Goal: Task Accomplishment & Management: Use online tool/utility

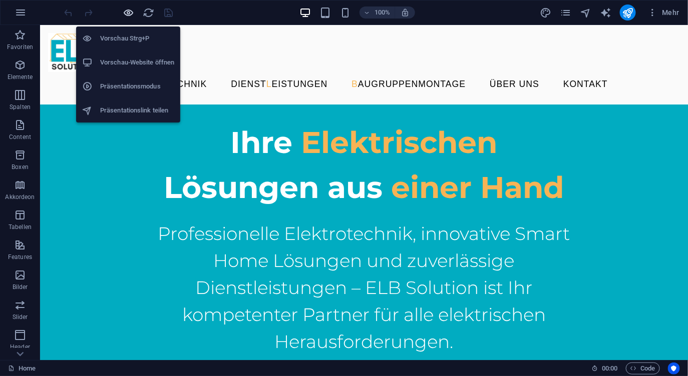
click at [131, 12] on icon "button" at bounding box center [129, 13] width 12 height 12
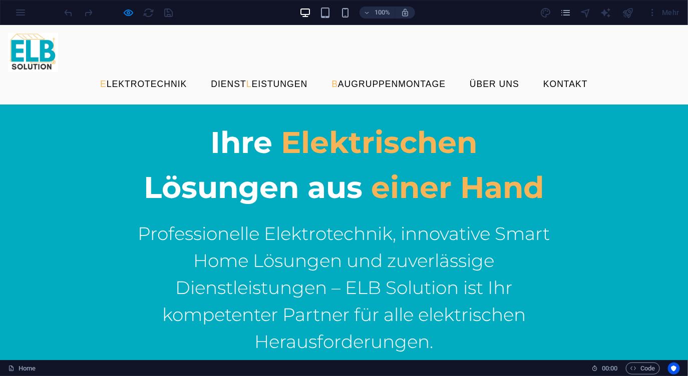
click at [195, 72] on link "E lektrotechnik" at bounding box center [143, 84] width 103 height 25
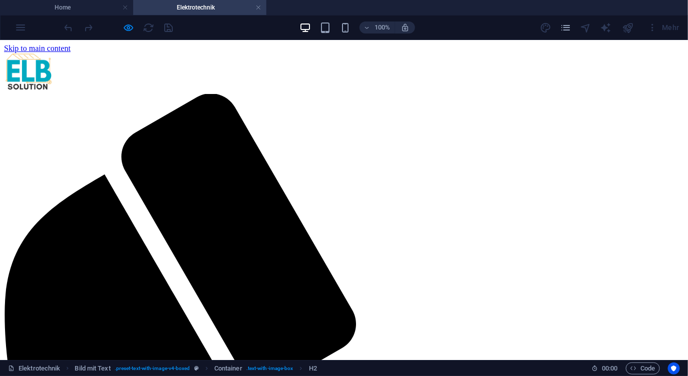
click at [98, 9] on h4 "Home" at bounding box center [66, 7] width 133 height 11
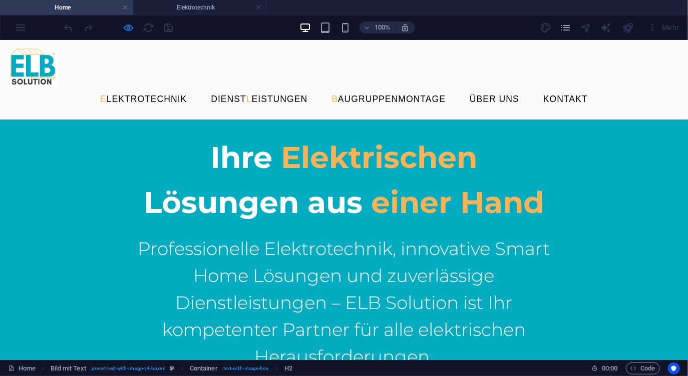
click at [414, 87] on link "B augruppenmontage" at bounding box center [388, 99] width 130 height 25
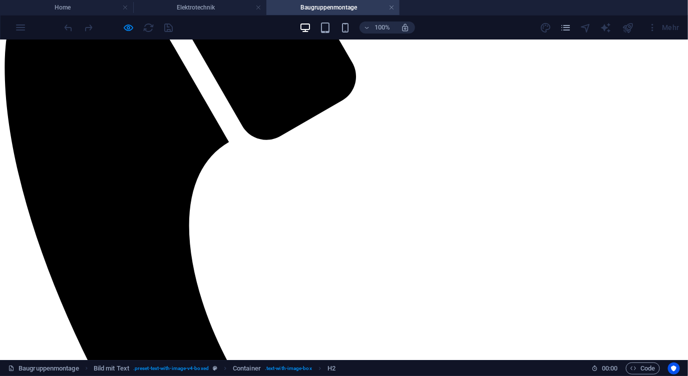
scroll to position [276, 0]
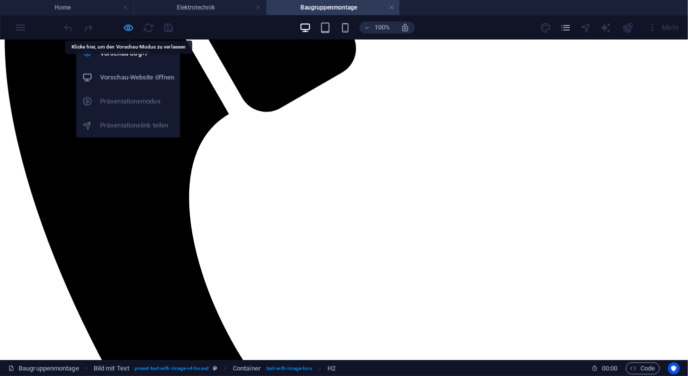
click at [125, 25] on icon "button" at bounding box center [129, 28] width 12 height 12
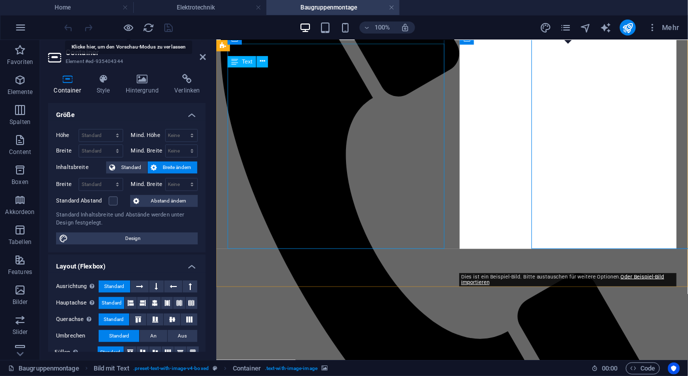
scroll to position [301, 0]
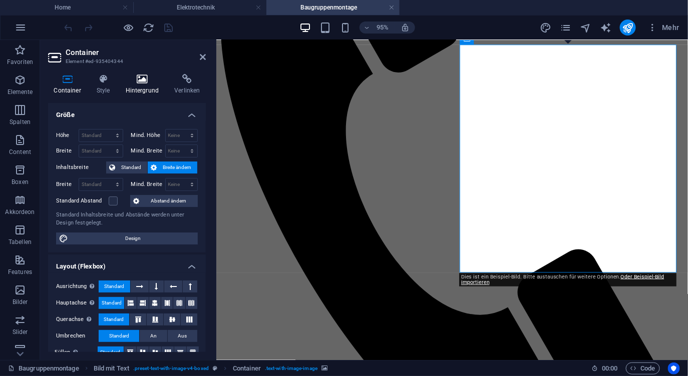
click at [139, 75] on icon at bounding box center [142, 79] width 45 height 10
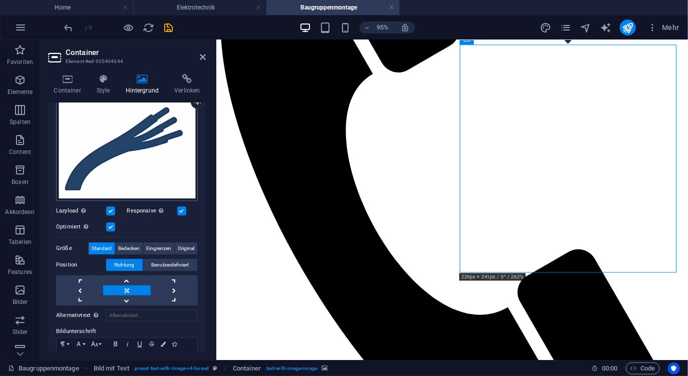
scroll to position [124, 0]
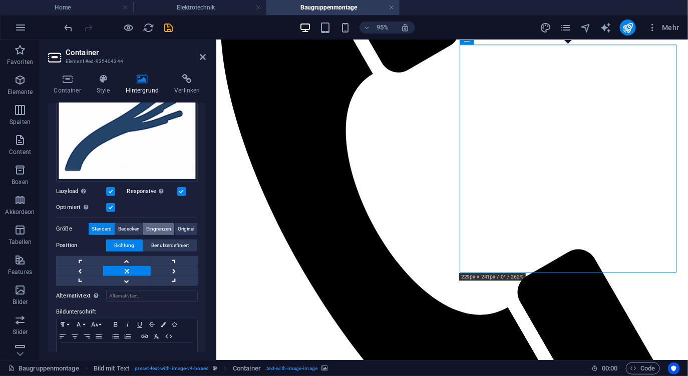
click at [155, 226] on span "Eingrenzen" at bounding box center [158, 229] width 25 height 12
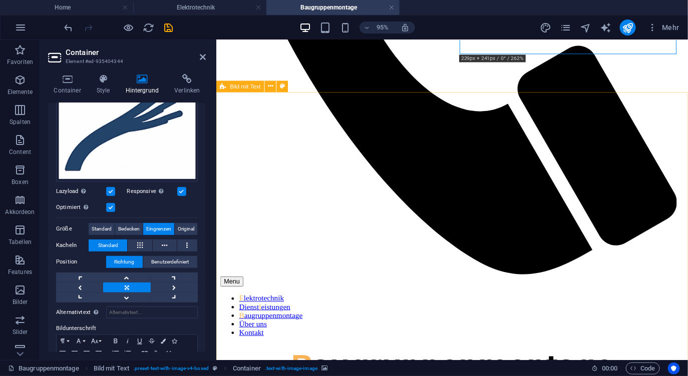
scroll to position [515, 0]
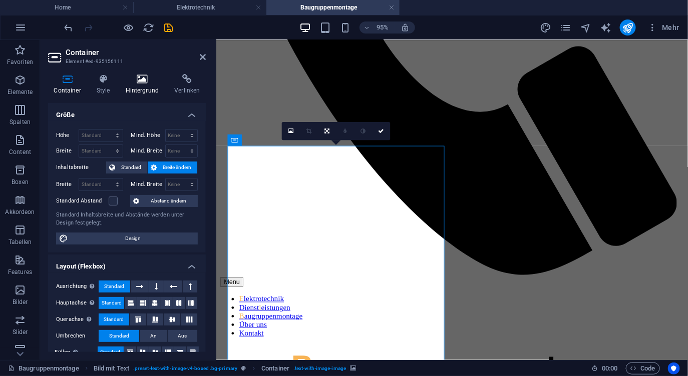
click at [140, 82] on icon at bounding box center [142, 79] width 45 height 10
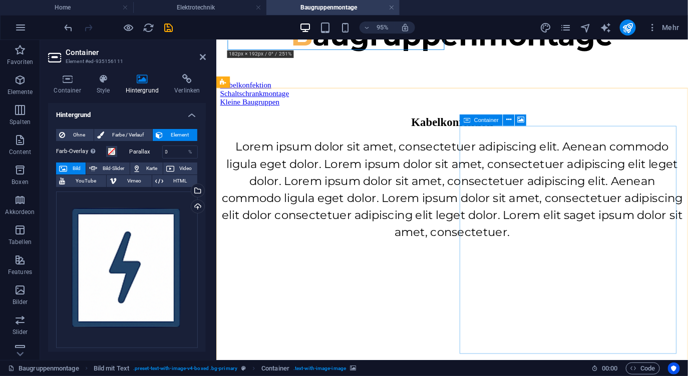
scroll to position [865, 0]
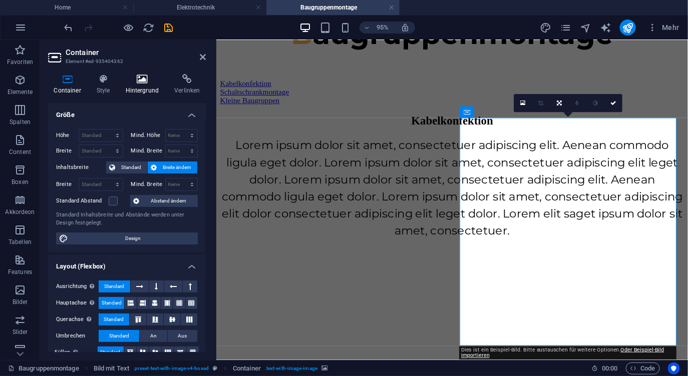
click at [144, 83] on icon at bounding box center [142, 79] width 45 height 10
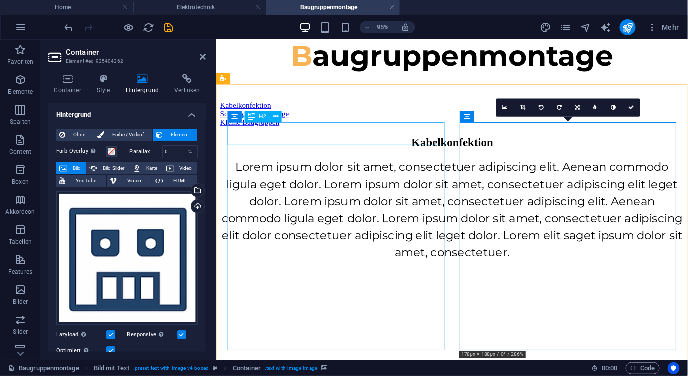
scroll to position [840, 0]
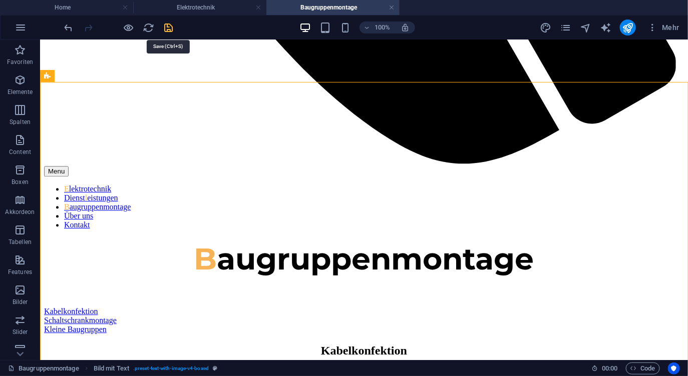
click at [170, 27] on icon "save" at bounding box center [169, 28] width 12 height 12
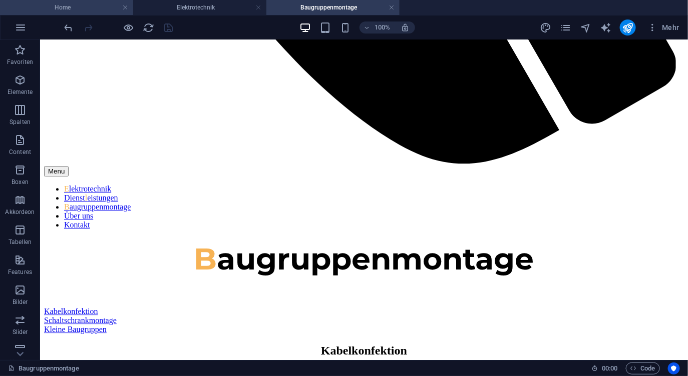
click at [78, 11] on h4 "Home" at bounding box center [66, 7] width 133 height 11
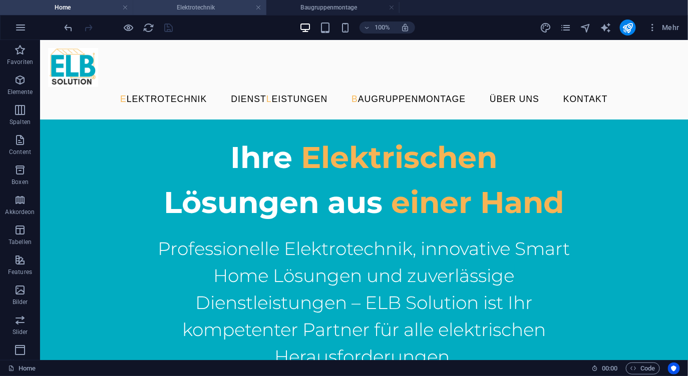
click at [206, 13] on li "Elektrotechnik" at bounding box center [199, 7] width 133 height 15
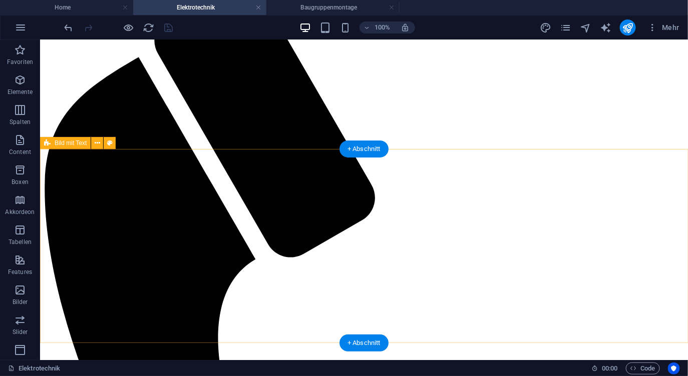
scroll to position [286, 0]
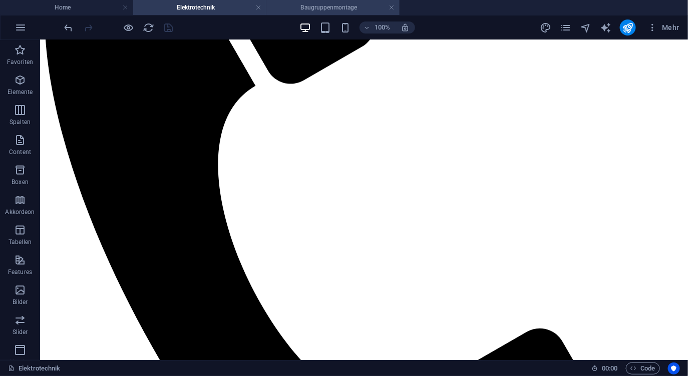
click at [329, 9] on h4 "Baugruppenmontage" at bounding box center [332, 7] width 133 height 11
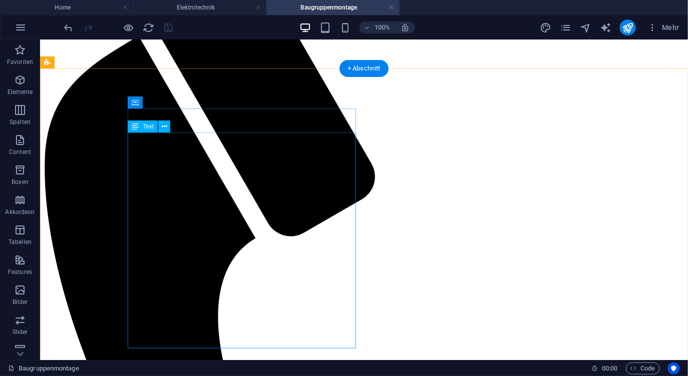
scroll to position [201, 0]
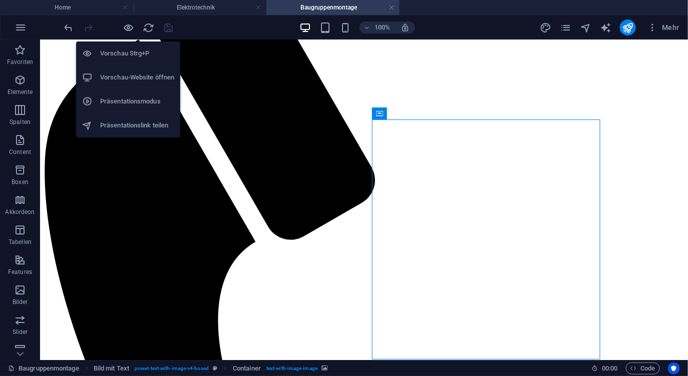
click at [126, 78] on h6 "Vorschau-Website öffnen" at bounding box center [137, 78] width 74 height 12
